Goal: Task Accomplishment & Management: Complete application form

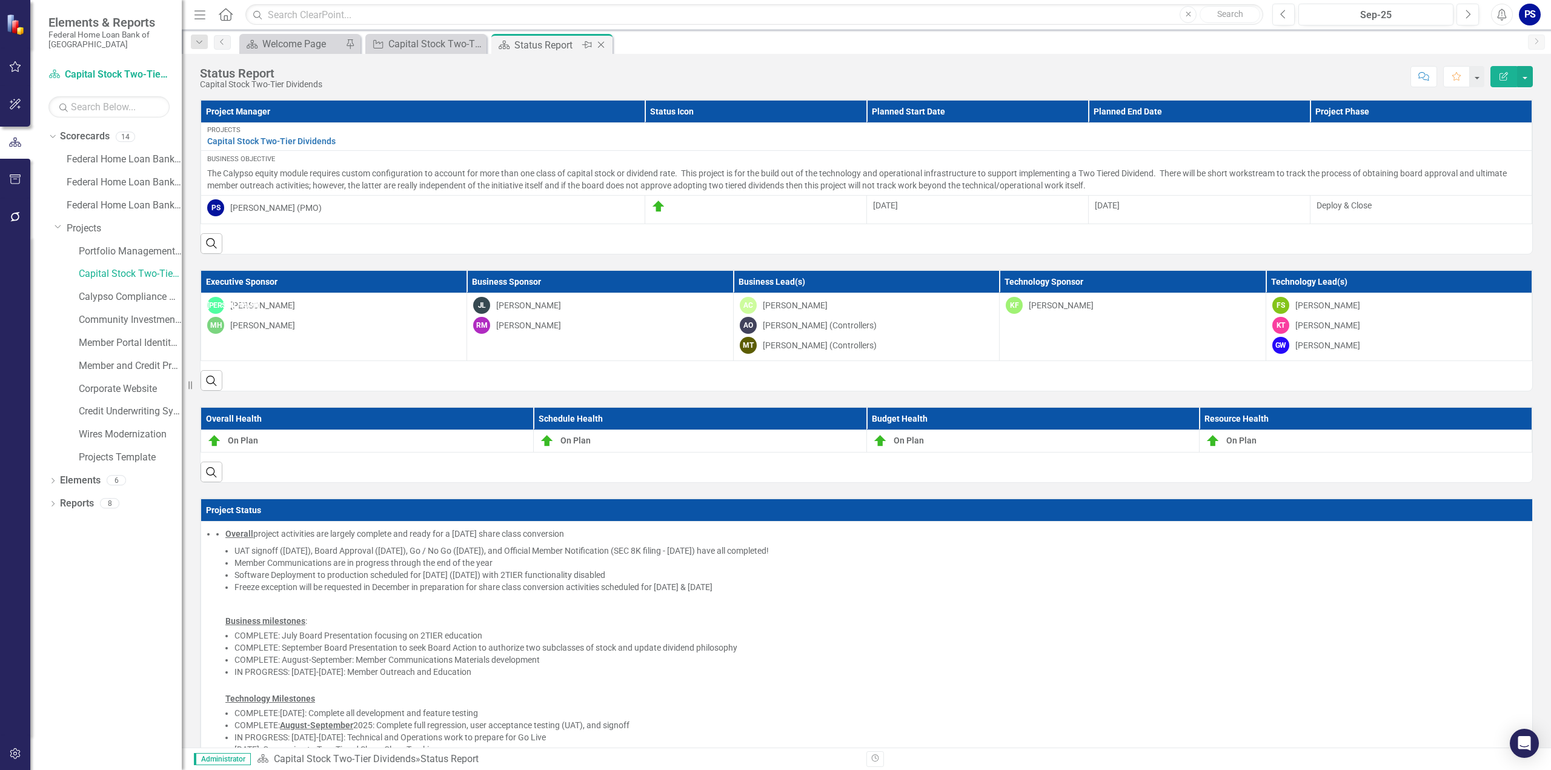
click at [601, 42] on icon "Close" at bounding box center [601, 45] width 12 height 10
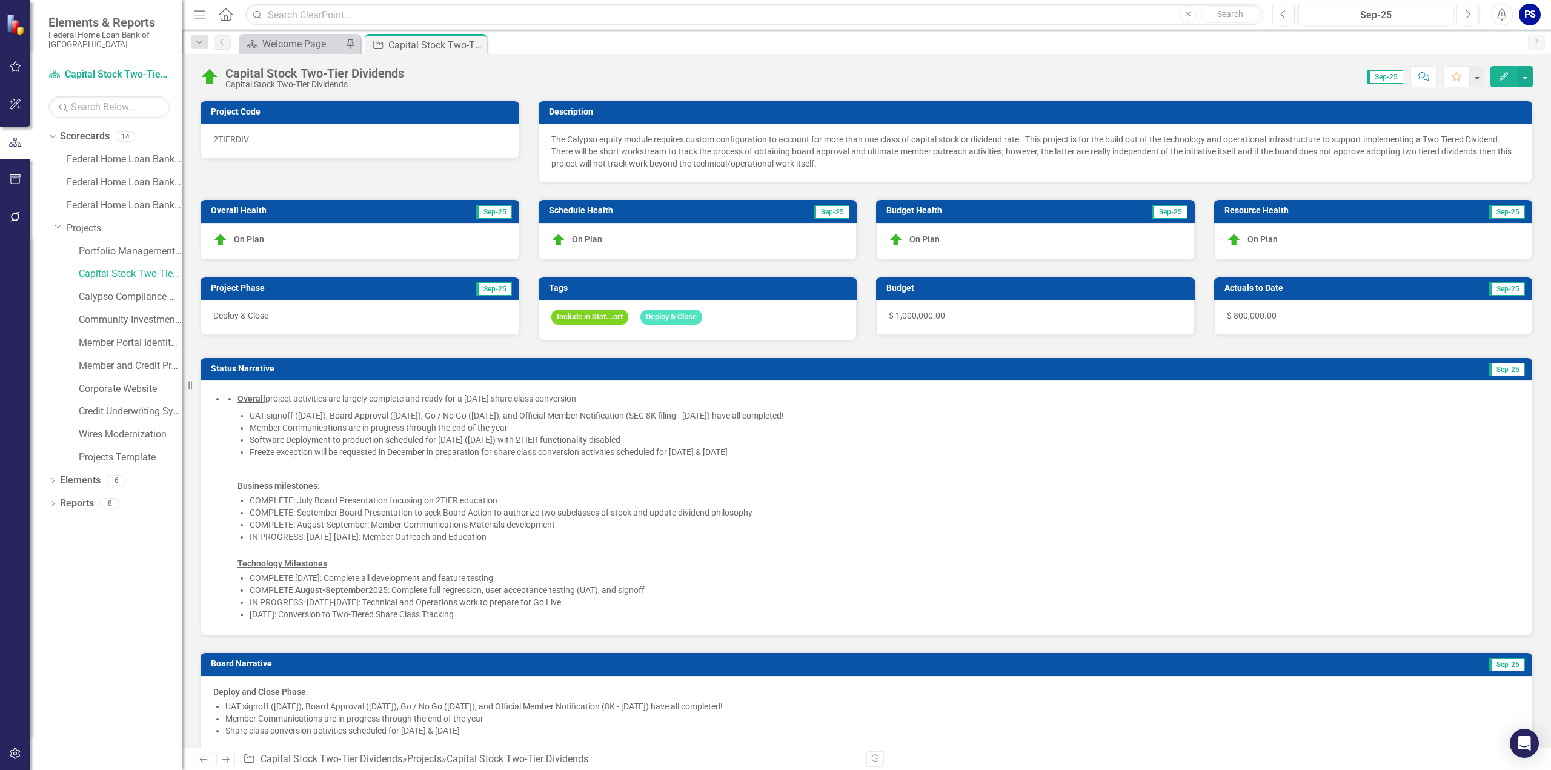
click at [307, 436] on li "Software Deployment to production scheduled for [DATE] ([DATE]) with 2TIER func…" at bounding box center [885, 440] width 1270 height 12
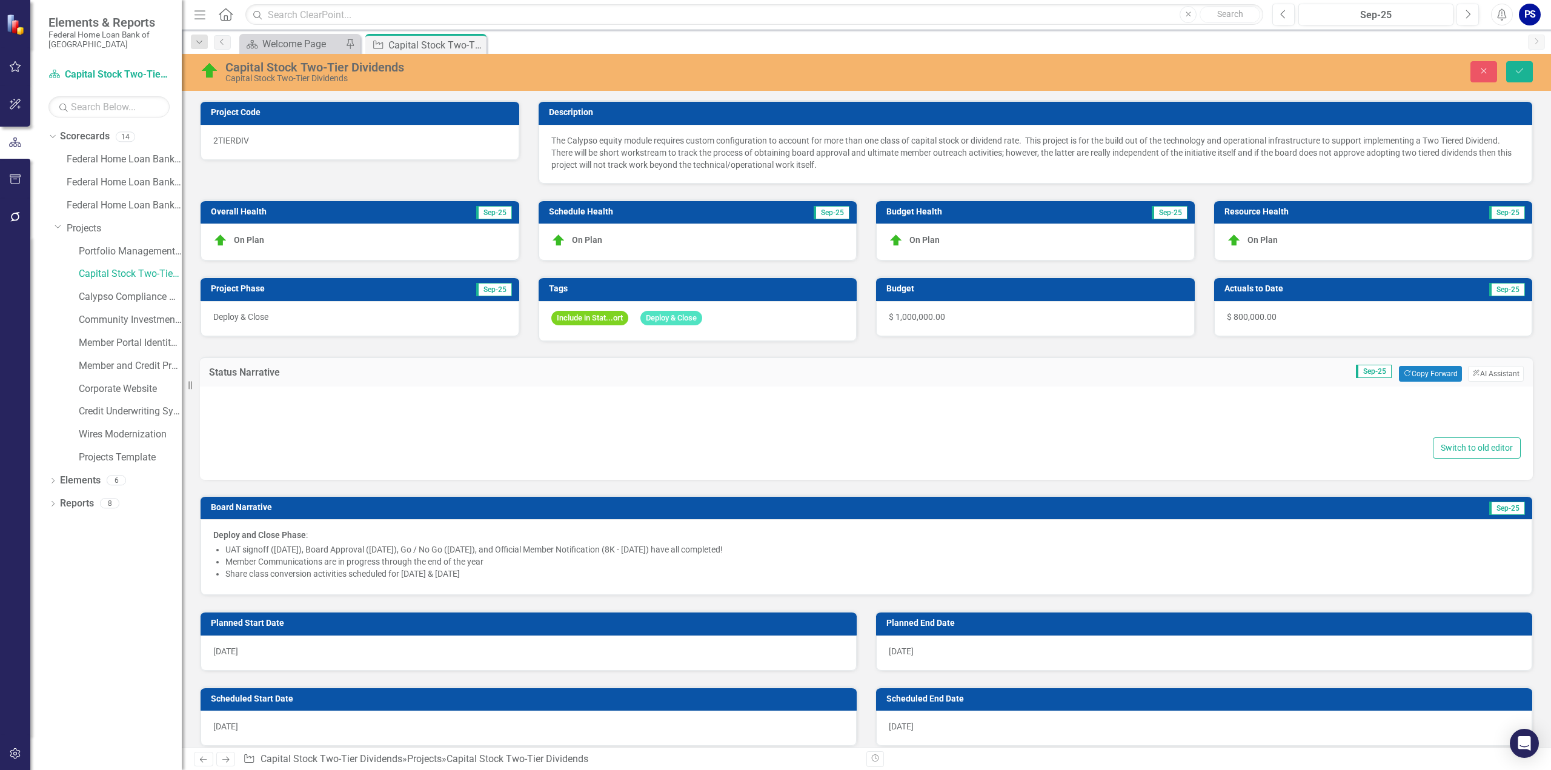
type textarea "<ul> <li> <div data-panel-content="true"> <ul> <li> <div data-layout-column="tr…"
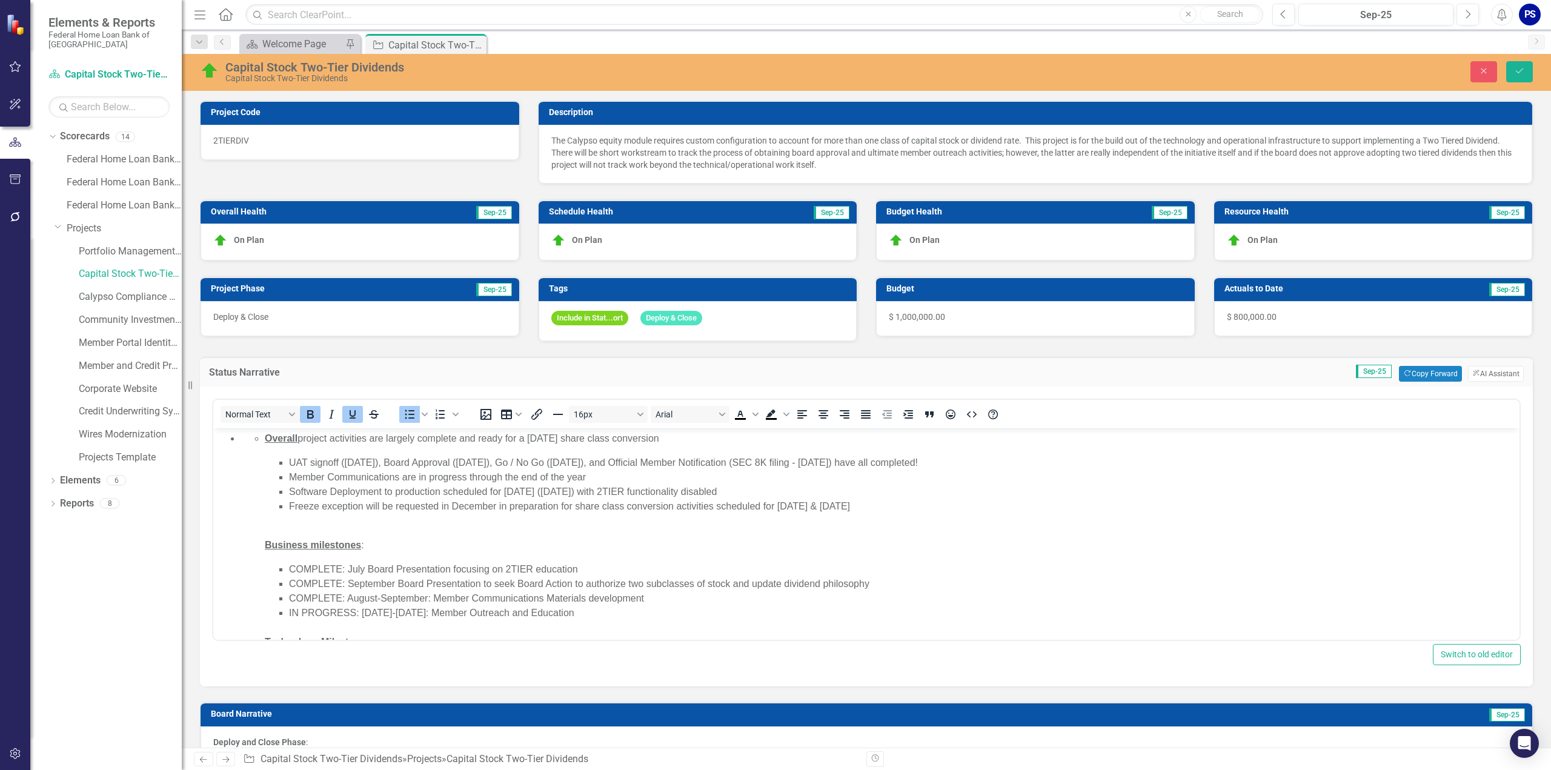
click at [463, 492] on li "Software Deployment to production scheduled for [DATE] ([DATE]) with 2TIER func…" at bounding box center [902, 492] width 1227 height 15
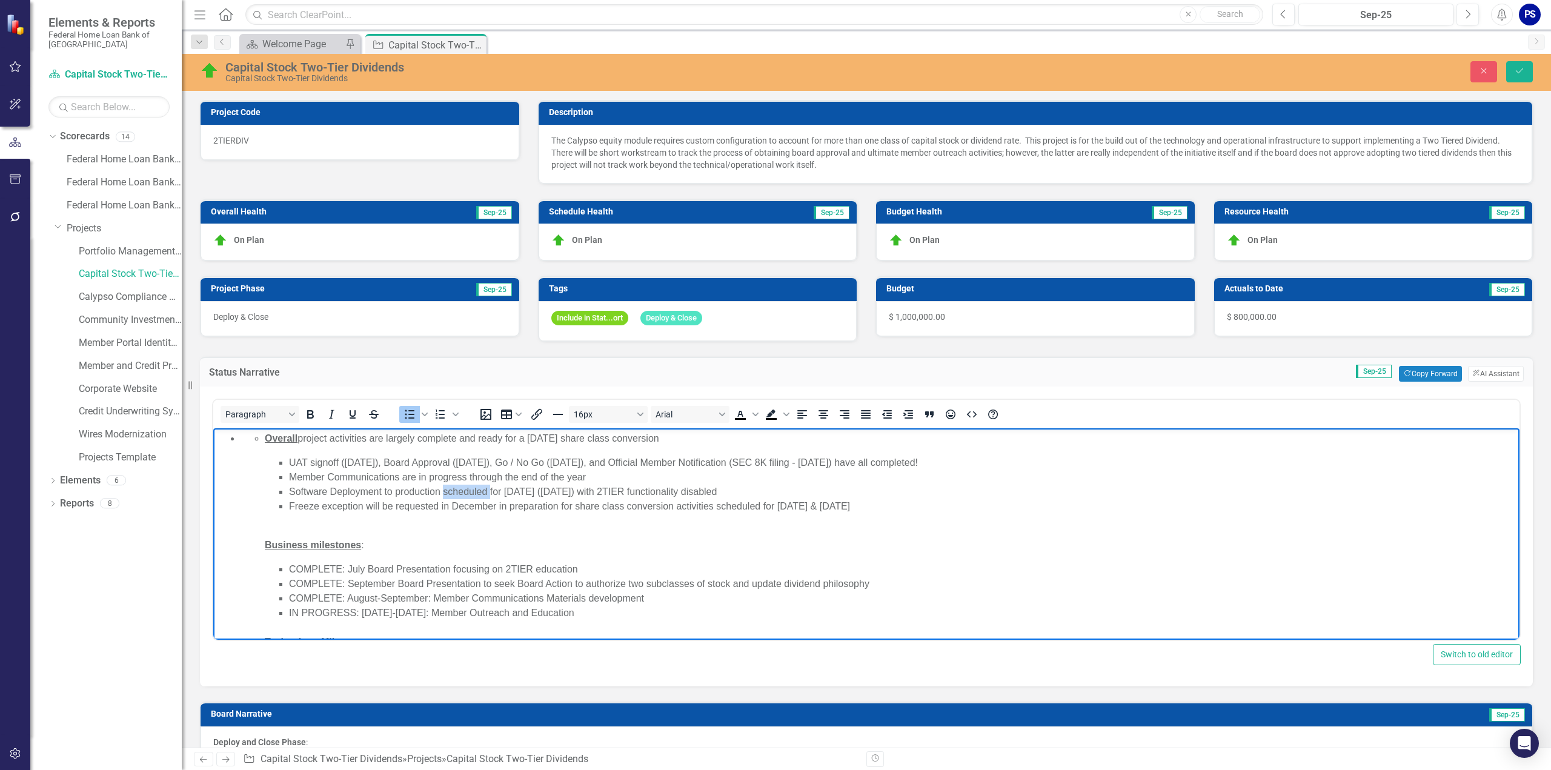
click at [463, 492] on li "Software Deployment to production scheduled for [DATE] ([DATE]) with 2TIER func…" at bounding box center [902, 492] width 1227 height 15
drag, startPoint x: 1519, startPoint y: 72, endPoint x: 1340, endPoint y: 60, distance: 179.7
click at [1519, 72] on icon "submit" at bounding box center [1519, 70] width 7 height 5
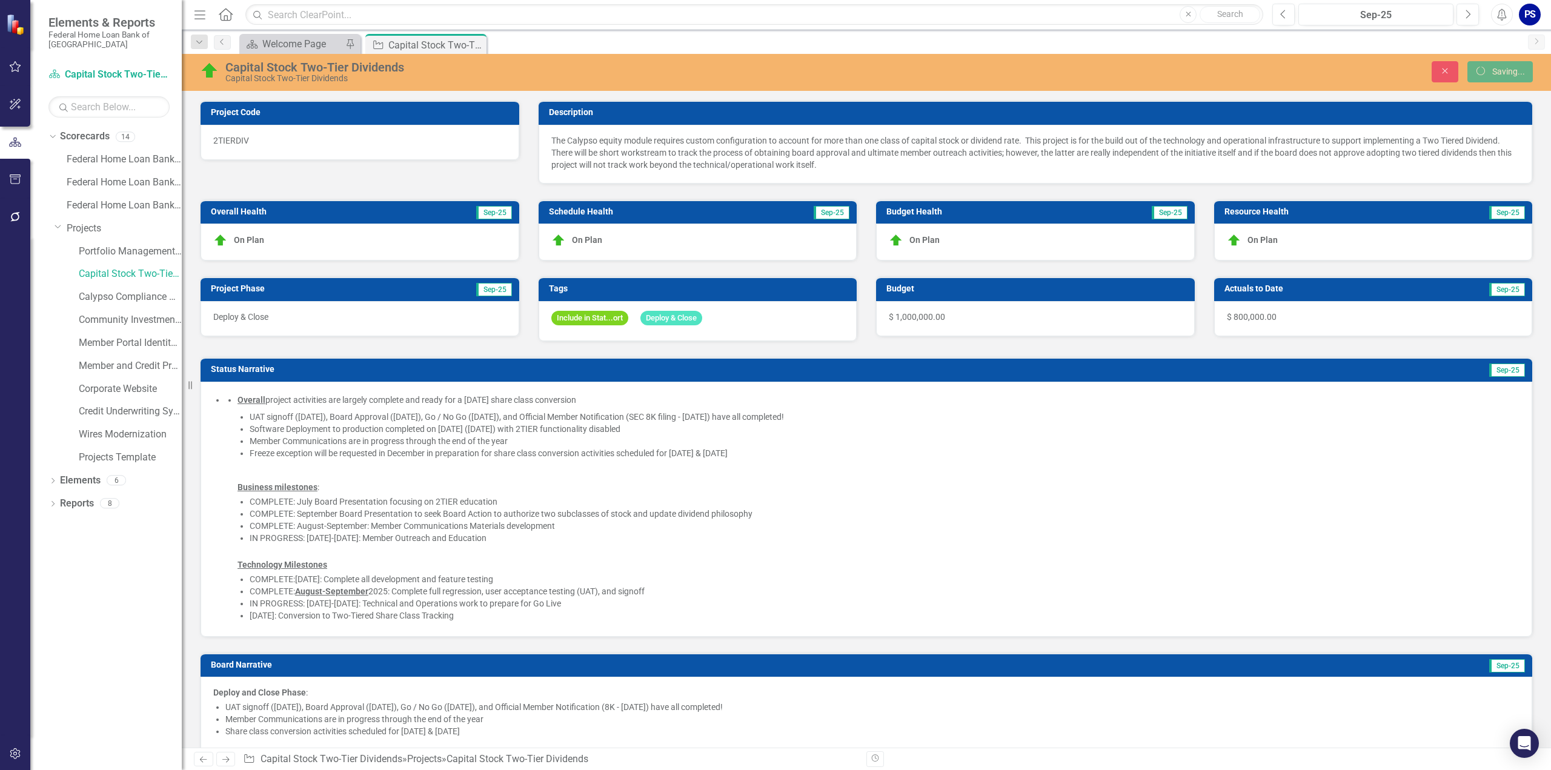
checkbox input "false"
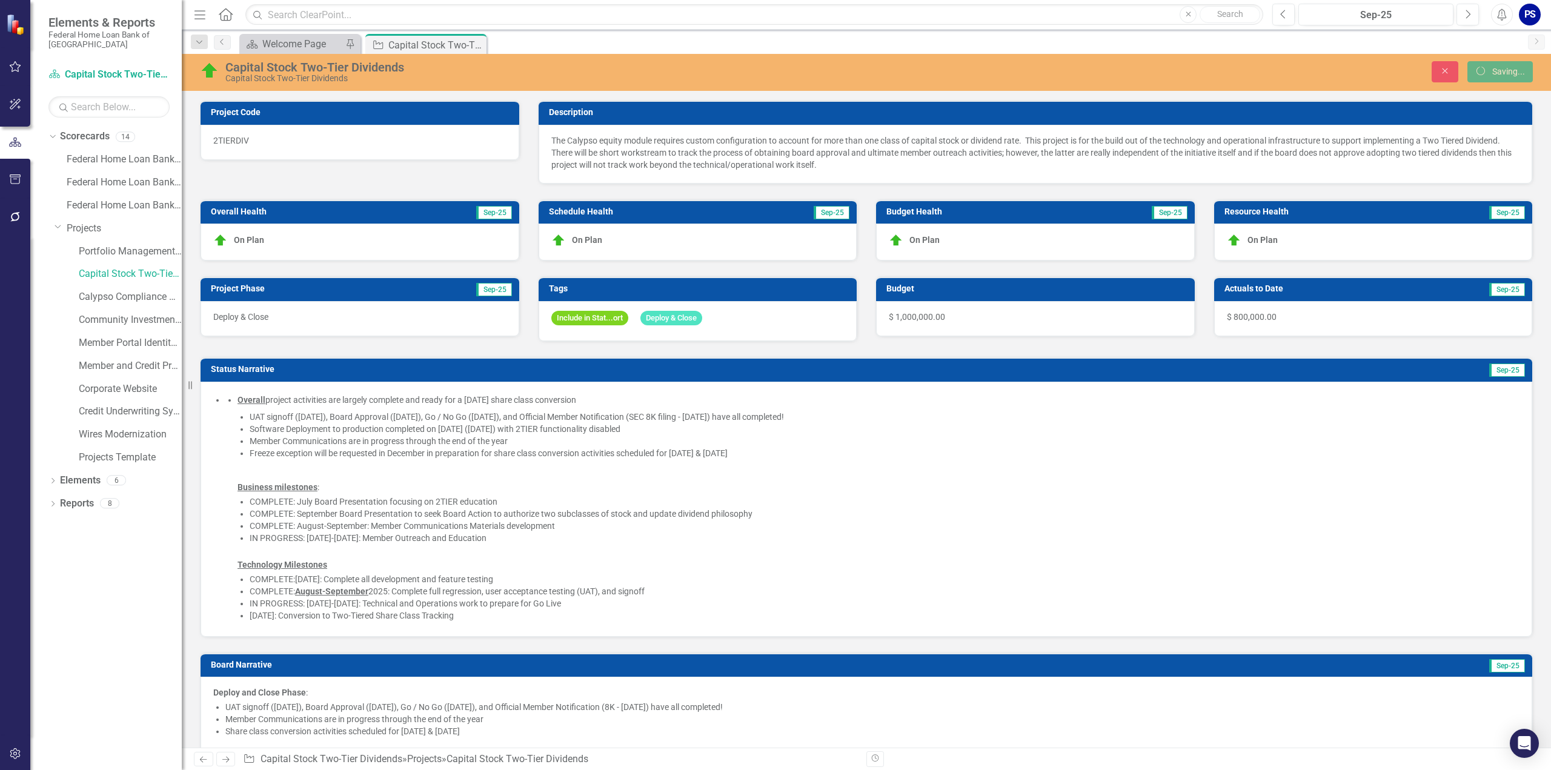
checkbox input "false"
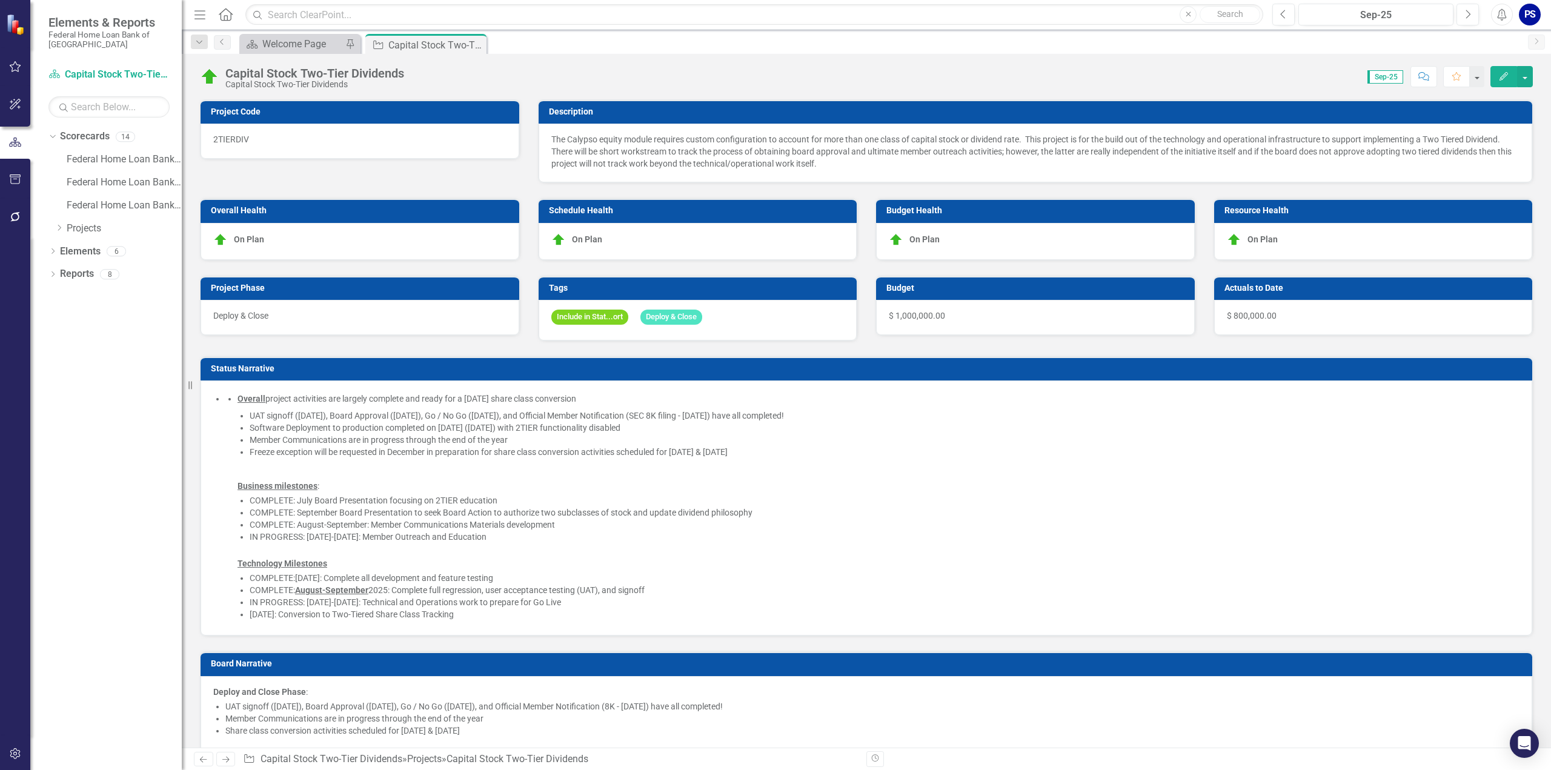
checkbox input "false"
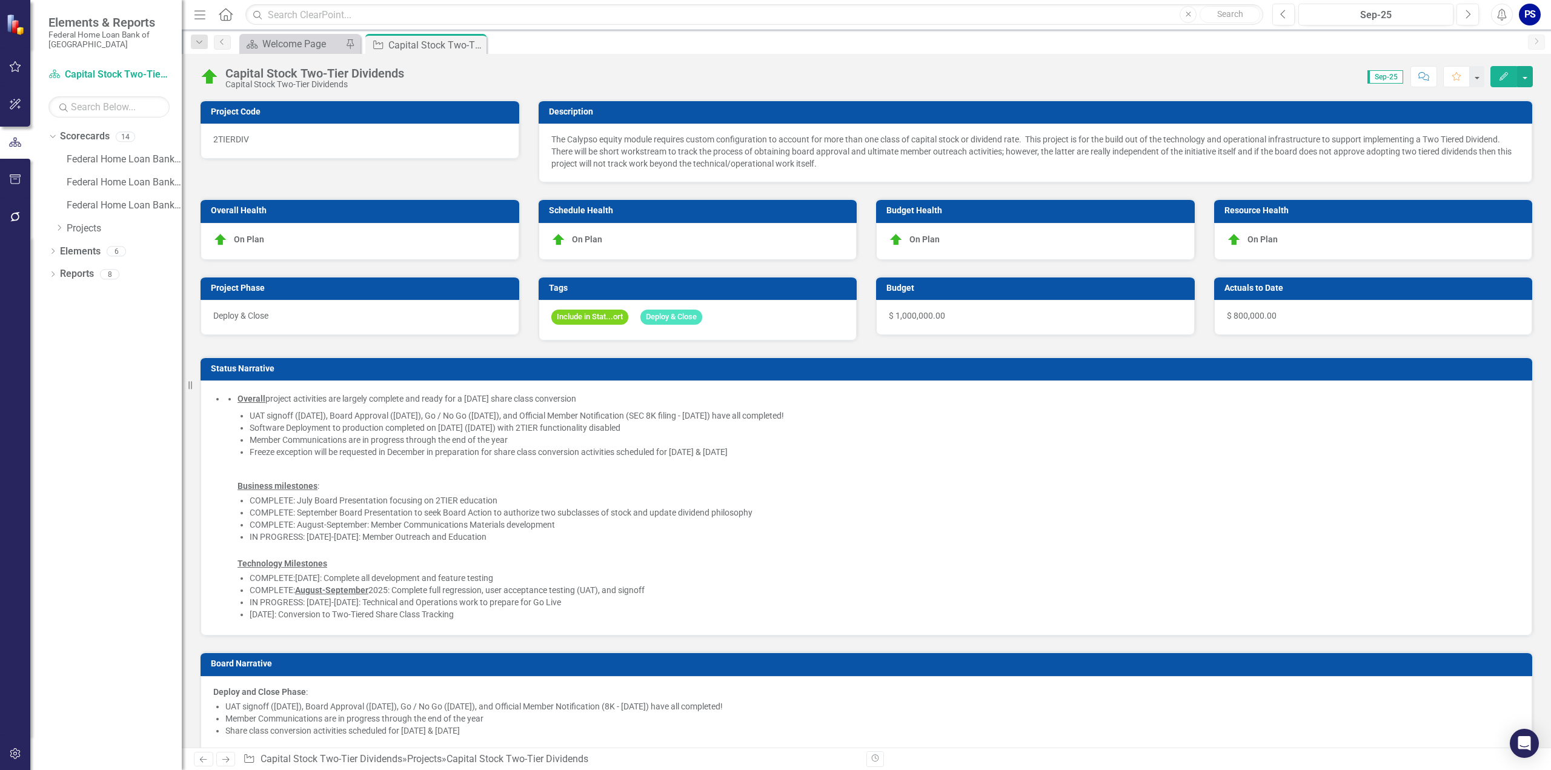
checkbox input "false"
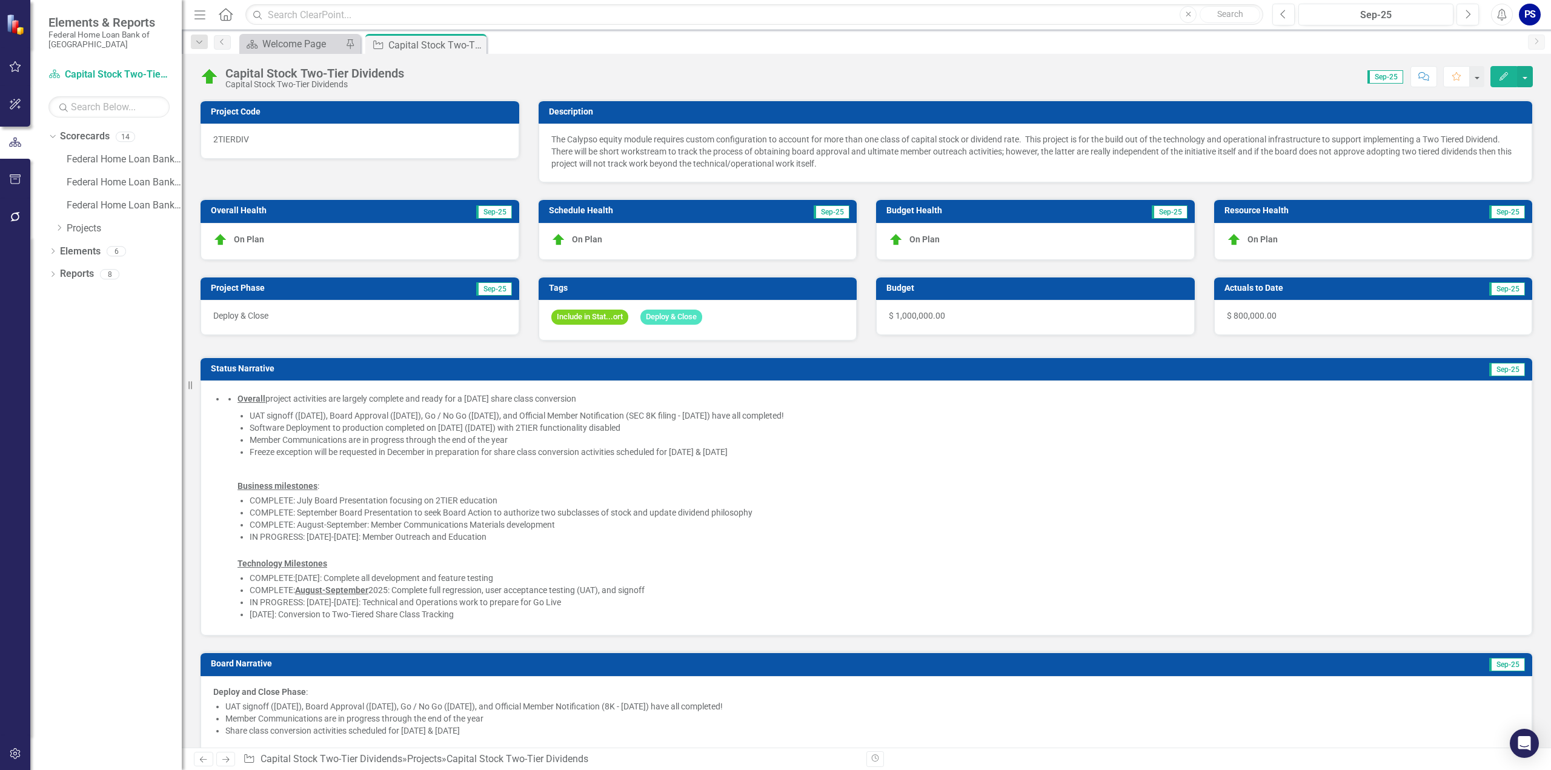
checkbox input "true"
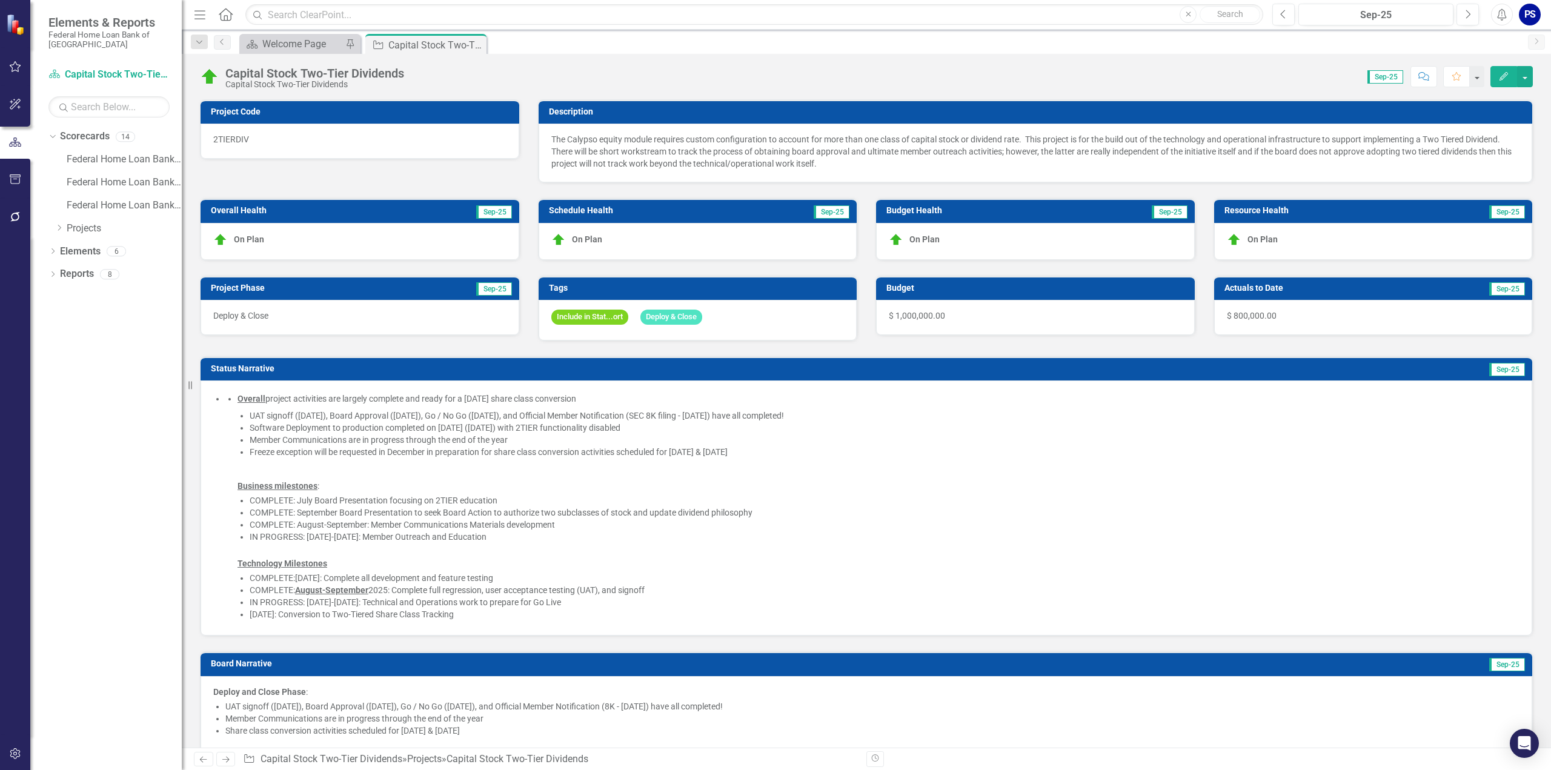
checkbox input "true"
